Goal: Obtain resource: Obtain resource

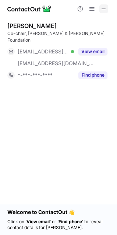
click at [104, 7] on span at bounding box center [104, 9] width 6 height 6
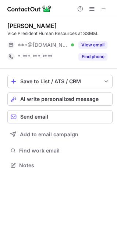
scroll to position [160, 117]
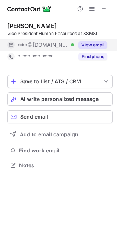
click at [93, 45] on button "View email" at bounding box center [93, 44] width 29 height 7
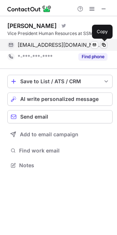
click at [104, 44] on span at bounding box center [104, 45] width 6 height 6
